Goal: Check status: Check status

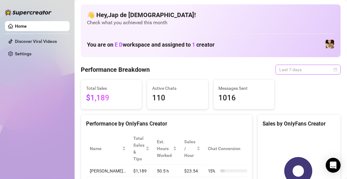
click at [279, 68] on span "Last 7 days" at bounding box center [308, 69] width 58 height 9
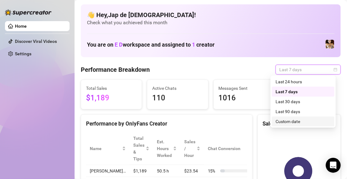
click at [288, 117] on div "Custom date" at bounding box center [303, 121] width 63 height 10
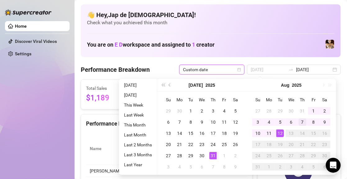
type input "[DATE]"
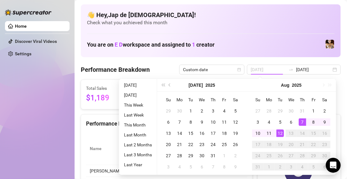
click at [299, 118] on div "7" at bounding box center [302, 121] width 7 height 7
type input "[DATE]"
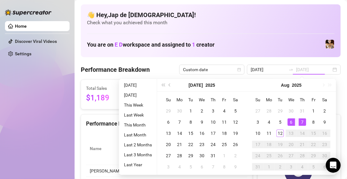
click at [291, 122] on div "6" at bounding box center [290, 121] width 7 height 7
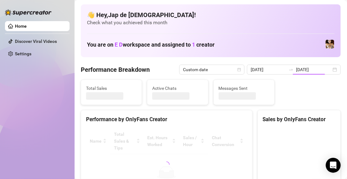
type input "[DATE]"
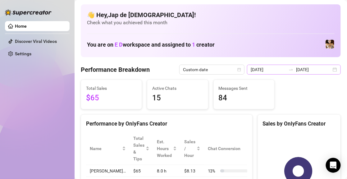
click at [289, 70] on icon "swap-right" at bounding box center [291, 69] width 4 height 1
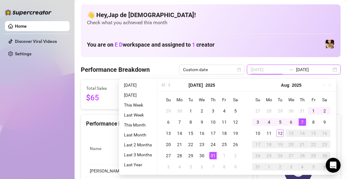
type input "[DATE]"
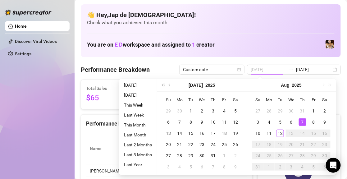
click at [300, 120] on div "7" at bounding box center [302, 121] width 7 height 7
type input "[DATE]"
click at [280, 136] on div "12" at bounding box center [279, 132] width 7 height 7
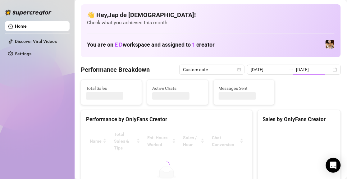
type input "[DATE]"
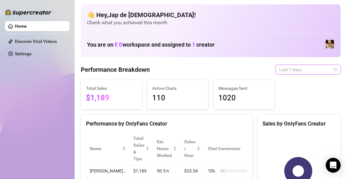
click at [284, 69] on span "Last 7 days" at bounding box center [308, 69] width 58 height 9
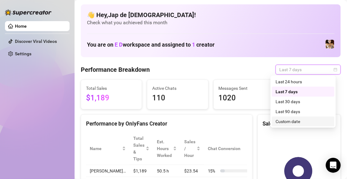
click at [286, 122] on div "Custom date" at bounding box center [302, 121] width 55 height 7
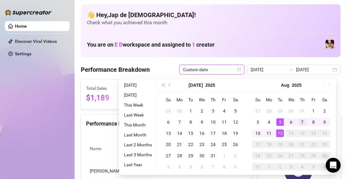
type input "[DATE]"
click at [301, 122] on div "7" at bounding box center [302, 121] width 7 height 7
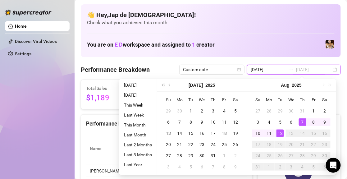
type input "[DATE]"
click at [281, 134] on div "12" at bounding box center [279, 132] width 7 height 7
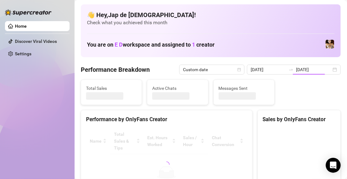
type input "[DATE]"
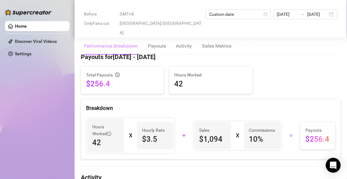
scroll to position [186, 0]
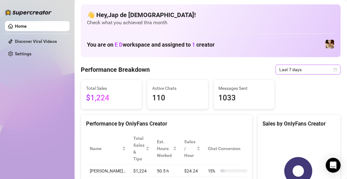
click at [304, 66] on span "Last 7 days" at bounding box center [308, 69] width 58 height 9
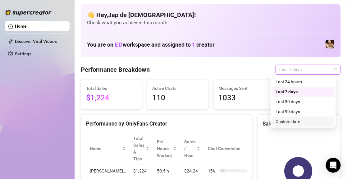
click at [288, 119] on div "Custom date" at bounding box center [302, 121] width 55 height 7
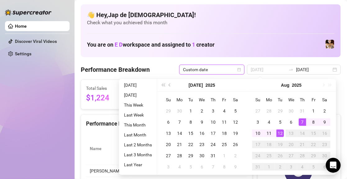
type input "[DATE]"
click at [304, 119] on div "7" at bounding box center [302, 121] width 7 height 7
type input "[DATE]"
click at [279, 135] on div "12" at bounding box center [279, 132] width 7 height 7
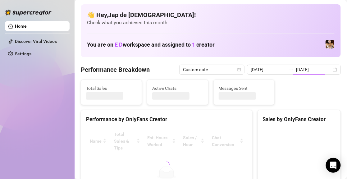
type input "[DATE]"
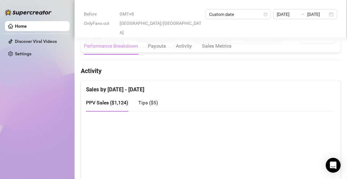
scroll to position [310, 0]
